Goal: Find specific page/section: Find specific page/section

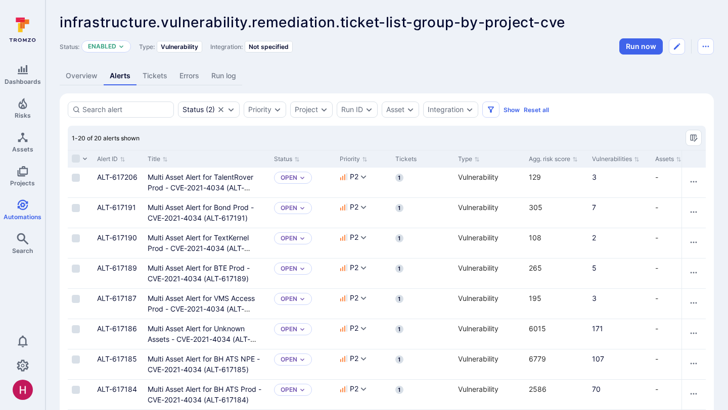
click at [80, 77] on link "Overview" at bounding box center [82, 76] width 44 height 19
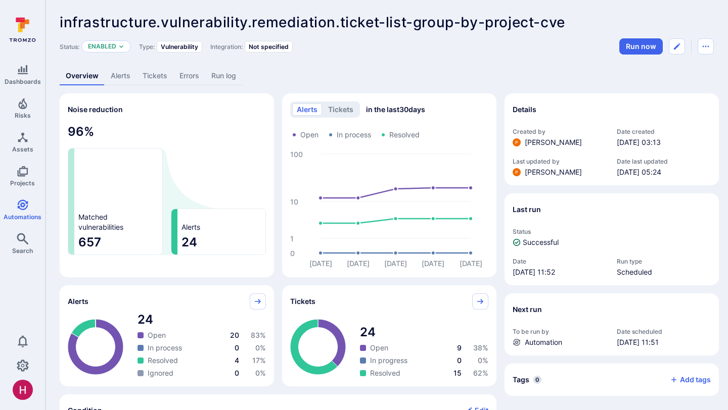
click at [324, 21] on span "infrastructure.vulnerability.remediation.ticket-list-group-by-project-cve" at bounding box center [312, 22] width 505 height 17
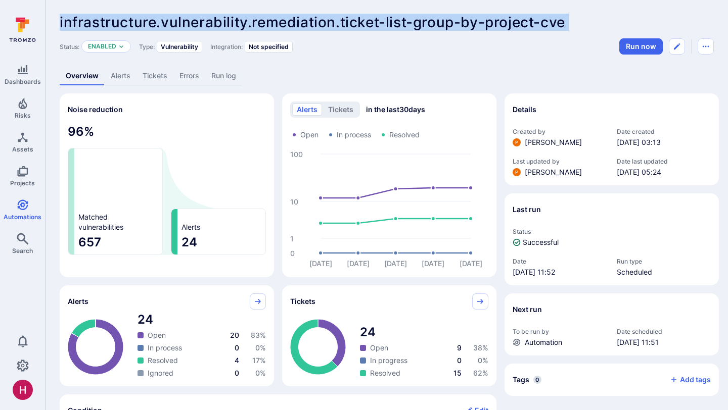
click at [324, 21] on span "infrastructure.vulnerability.remediation.ticket-list-group-by-project-cve" at bounding box center [312, 22] width 505 height 17
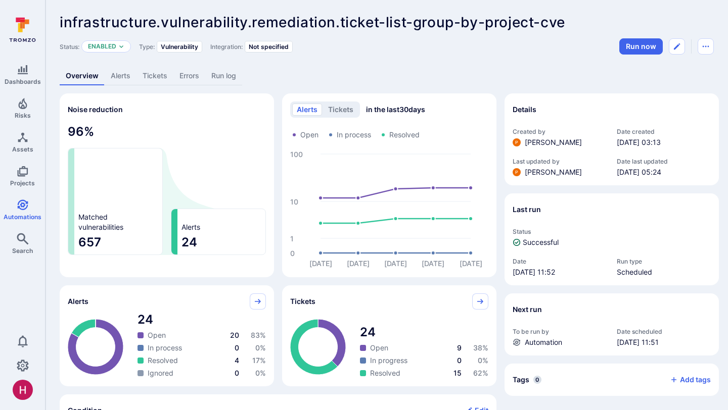
click at [540, 77] on div "Overview Alerts Tickets Errors Run log" at bounding box center [387, 76] width 654 height 19
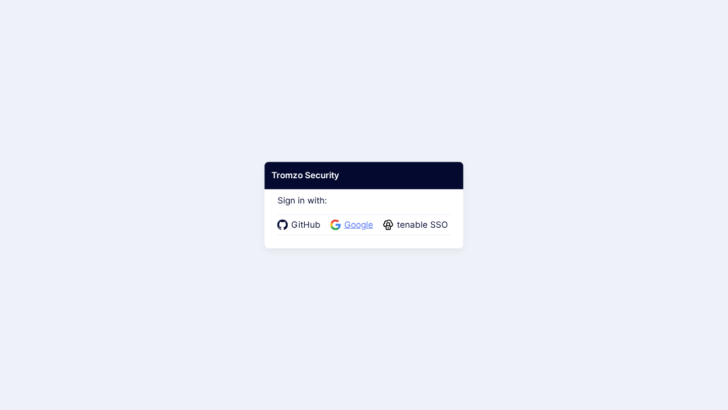
click at [354, 224] on span "Google" at bounding box center [358, 225] width 35 height 13
